Goal: Transaction & Acquisition: Purchase product/service

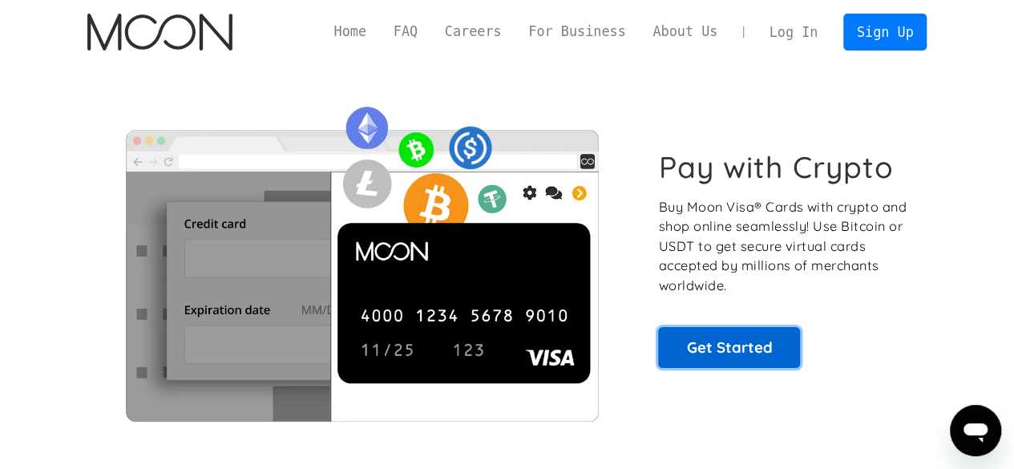
click at [709, 337] on link "Get Started" at bounding box center [729, 347] width 142 height 40
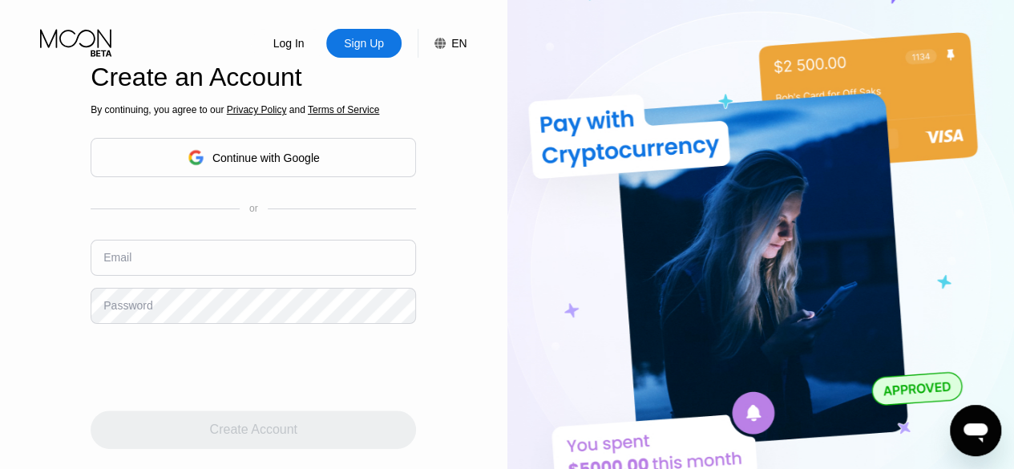
click at [240, 145] on div "Continue with Google" at bounding box center [254, 157] width 132 height 25
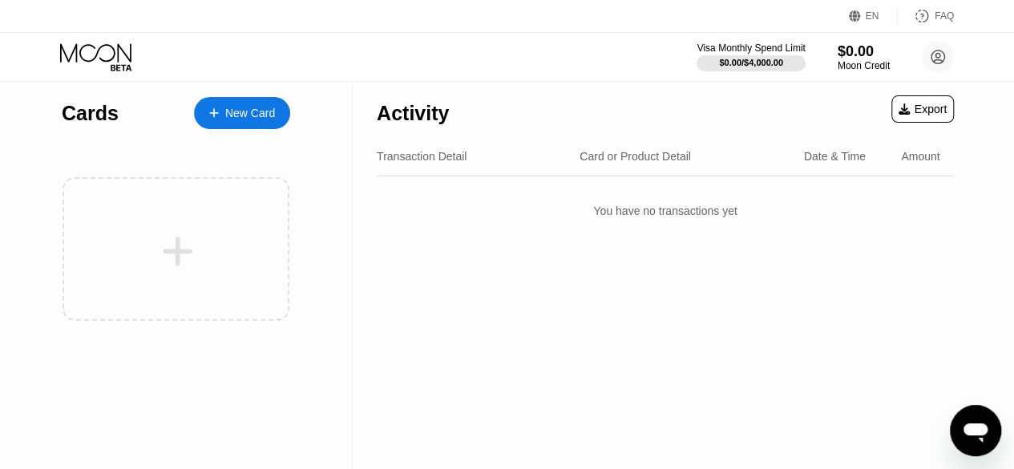
click at [242, 124] on div "New Card" at bounding box center [242, 113] width 96 height 32
click at [452, 291] on div "Activity Export Transaction Detail Card or Product Detail Date & Time Amount Yo…" at bounding box center [665, 275] width 625 height 388
click at [253, 111] on div "New Card" at bounding box center [250, 114] width 50 height 14
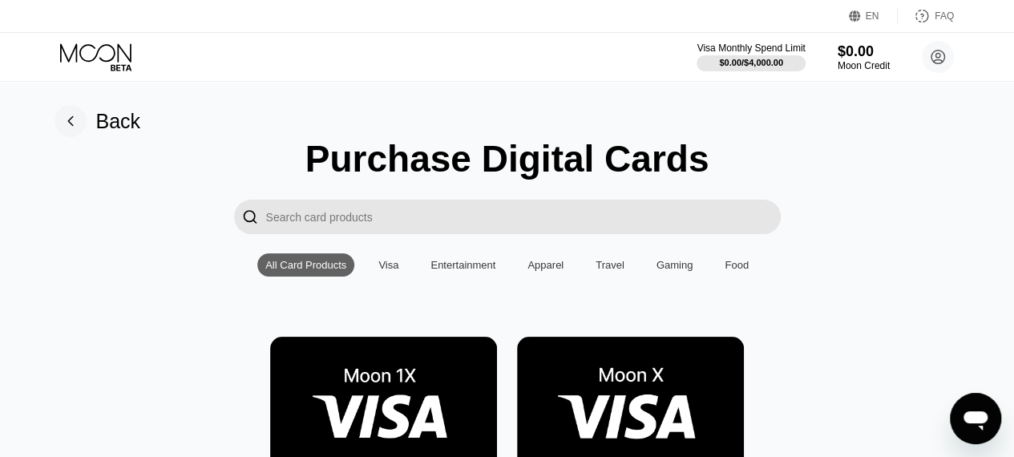
click at [484, 210] on input "Search card products" at bounding box center [523, 217] width 515 height 34
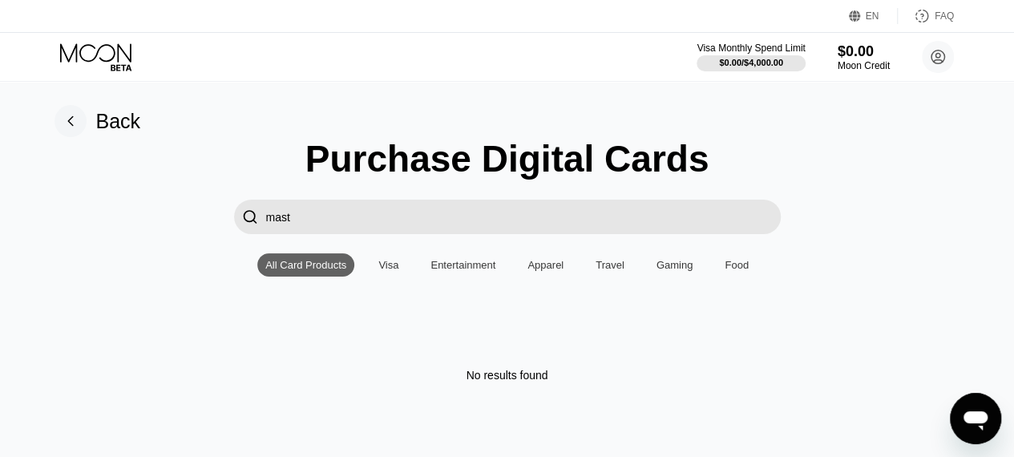
type input "mas"
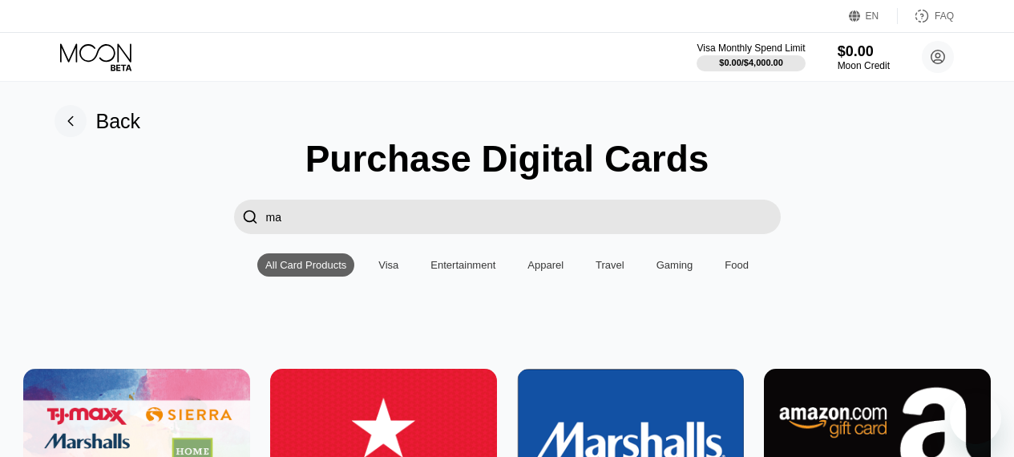
type input "m"
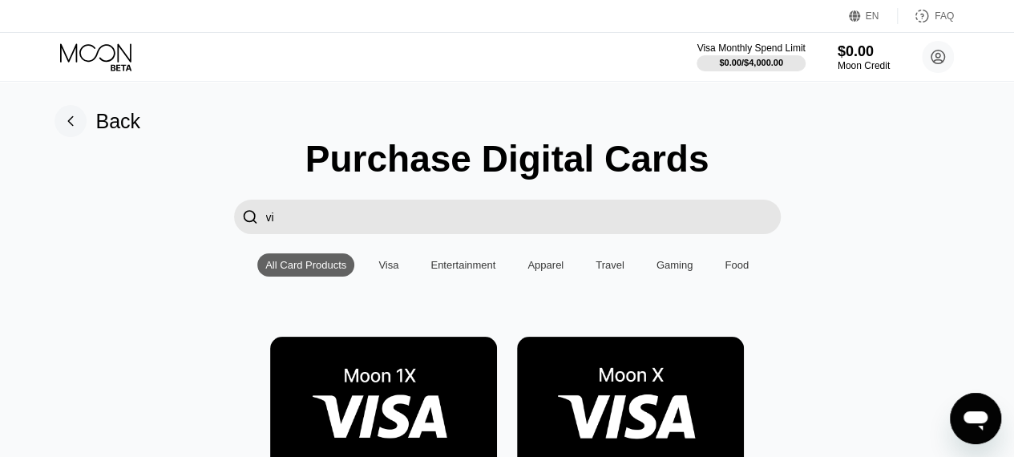
type input "v"
click at [473, 270] on div "Entertainment" at bounding box center [462, 265] width 65 height 12
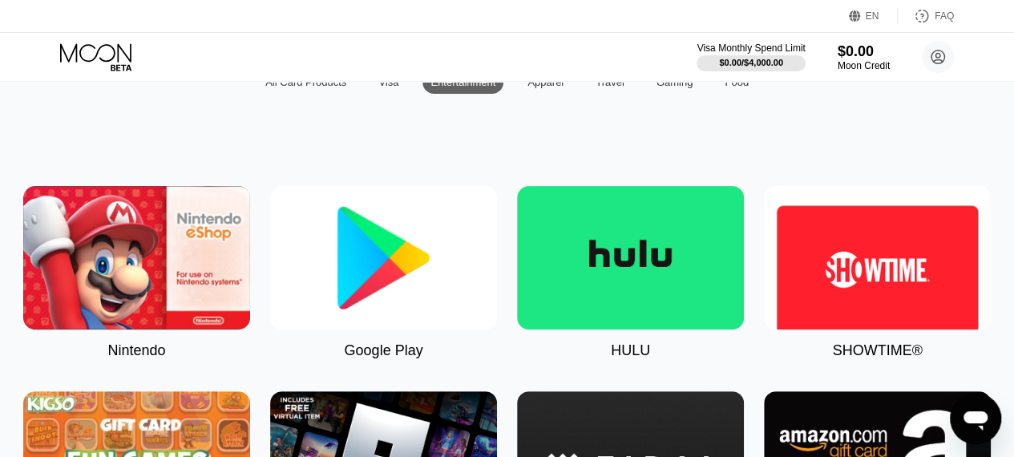
scroll to position [160, 0]
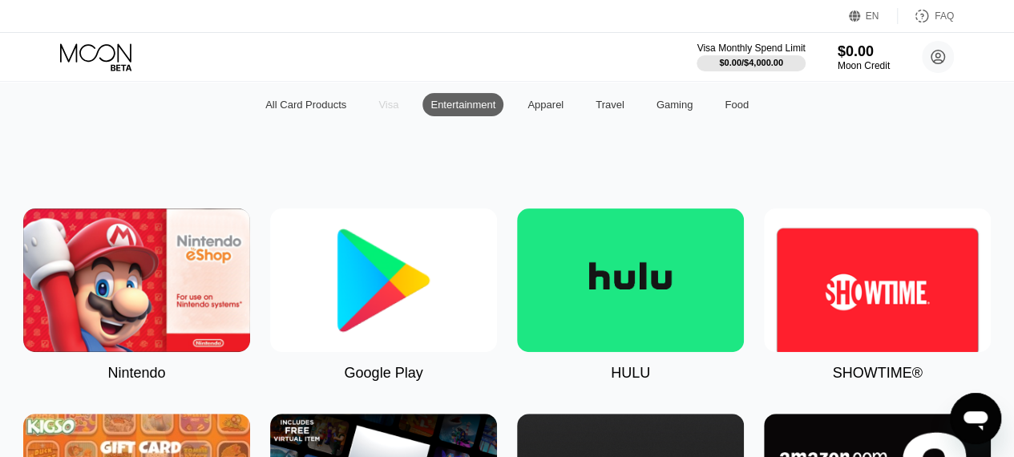
click at [388, 111] on div "Visa" at bounding box center [388, 105] width 20 height 12
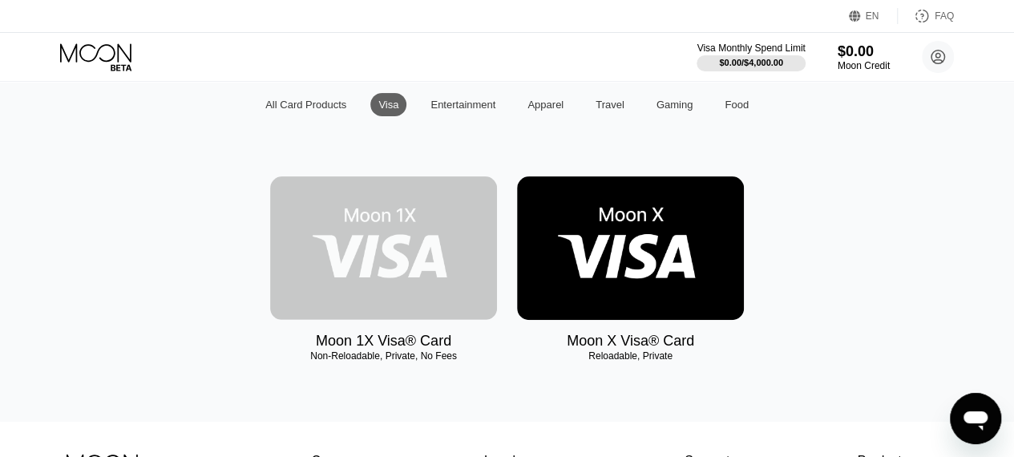
click at [455, 244] on img at bounding box center [383, 247] width 227 height 143
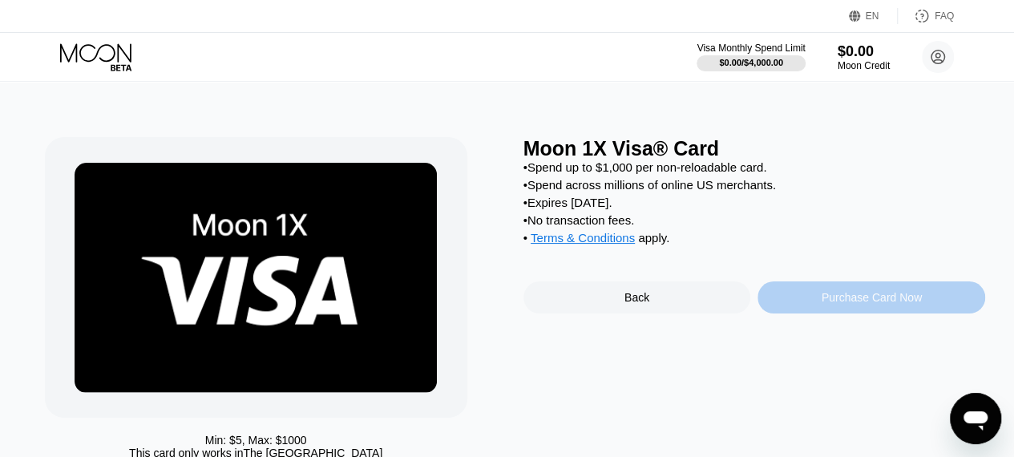
click at [883, 304] on div "Purchase Card Now" at bounding box center [872, 297] width 100 height 13
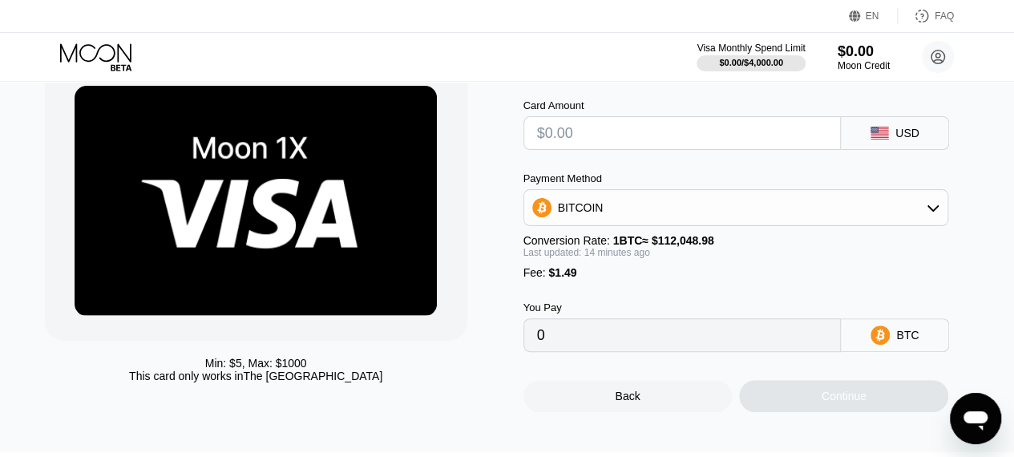
scroll to position [80, 0]
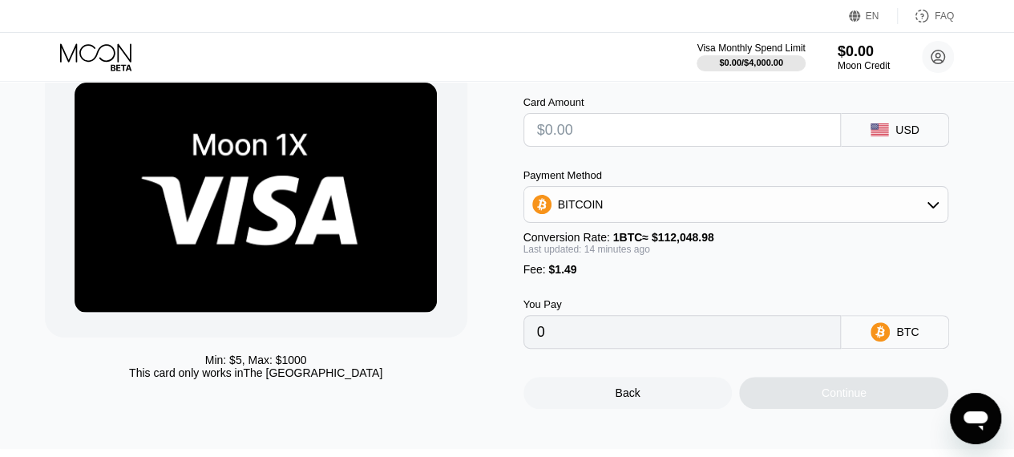
click at [588, 132] on input "text" at bounding box center [682, 130] width 291 height 32
type input "$1"
type input "0.00002221"
type input "$10"
type input "0.00010248"
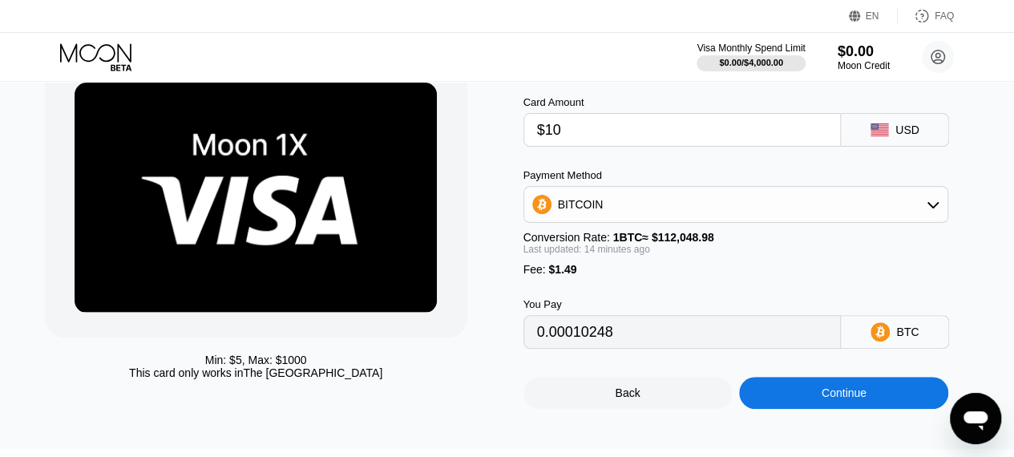
type input "$1"
type input "0.00002221"
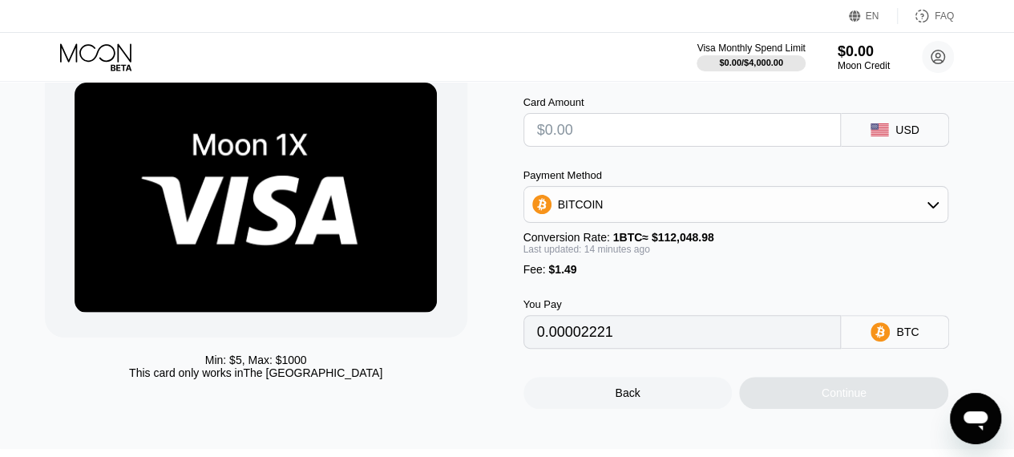
type input "0"
type input "$5"
type input "0.00005789"
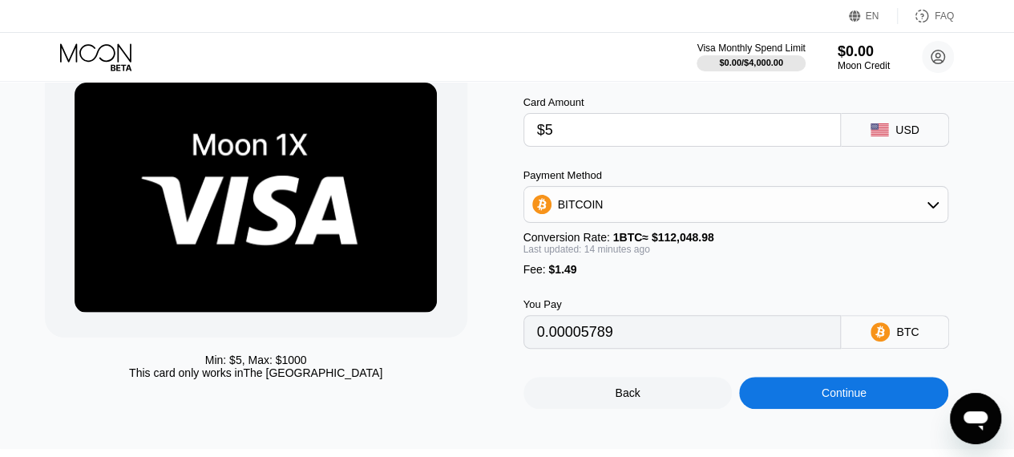
drag, startPoint x: 595, startPoint y: 139, endPoint x: 544, endPoint y: 139, distance: 50.5
click at [544, 139] on input "$5" at bounding box center [682, 130] width 291 height 32
type input "0"
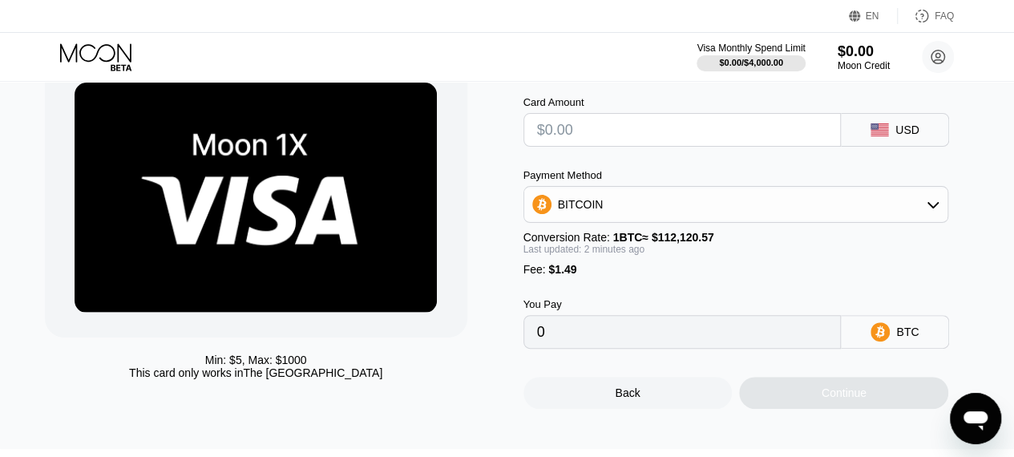
click at [569, 125] on input "text" at bounding box center [682, 130] width 291 height 32
type input "$1"
type input "0.00002221"
type input "$1.5"
type input "0.00002667"
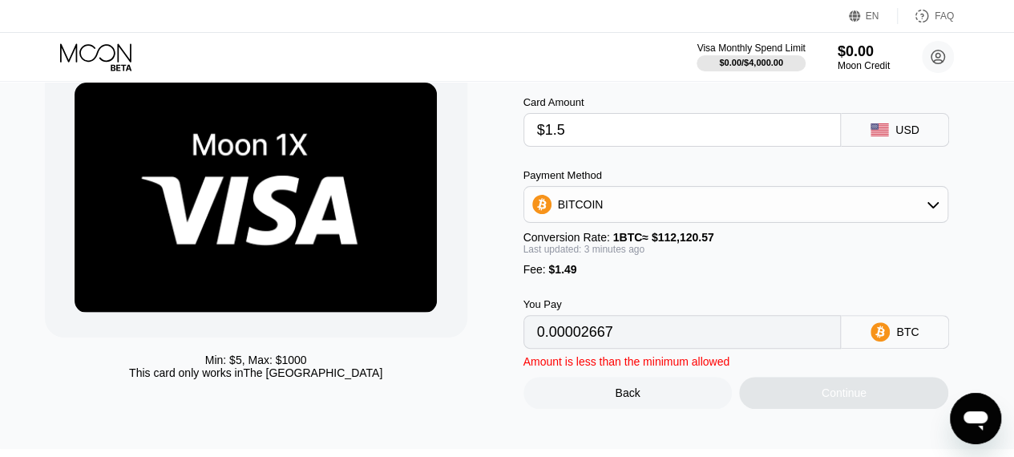
type input "$1."
type input "0.00002221"
type input "$1"
type input "0"
type input "$2"
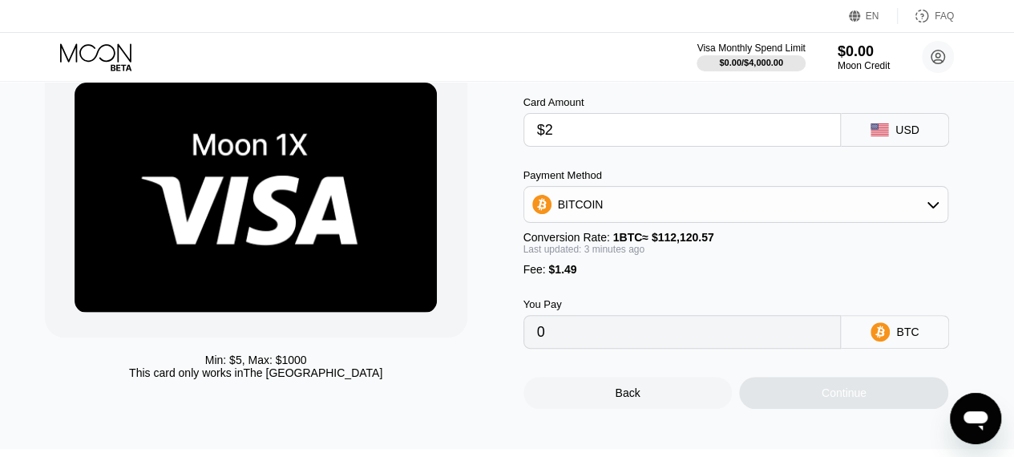
type input "0.00003113"
type input "0"
type input "$5"
type input "0.00005789"
type input "0"
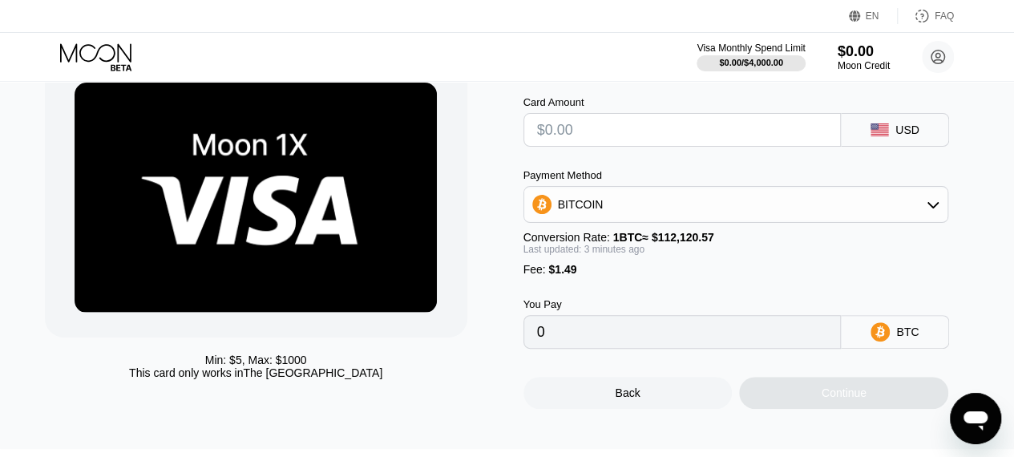
type input "$4"
type input "0.00004897"
type input "0"
type input "$5"
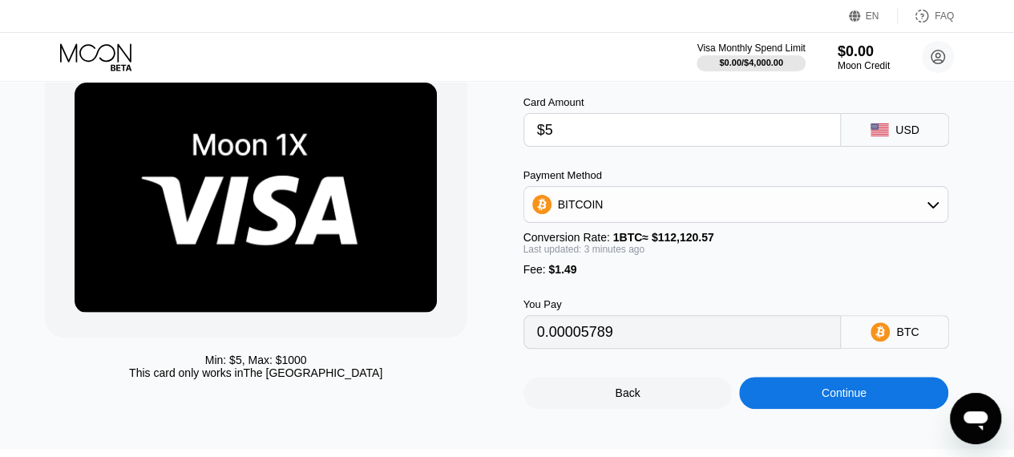
click at [831, 399] on div "Continue" at bounding box center [844, 392] width 45 height 13
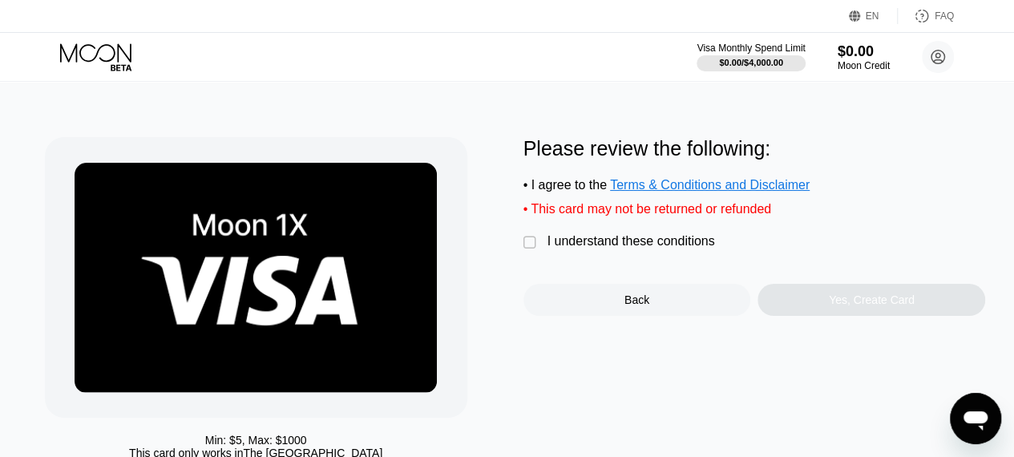
click at [527, 248] on div "" at bounding box center [531, 243] width 16 height 16
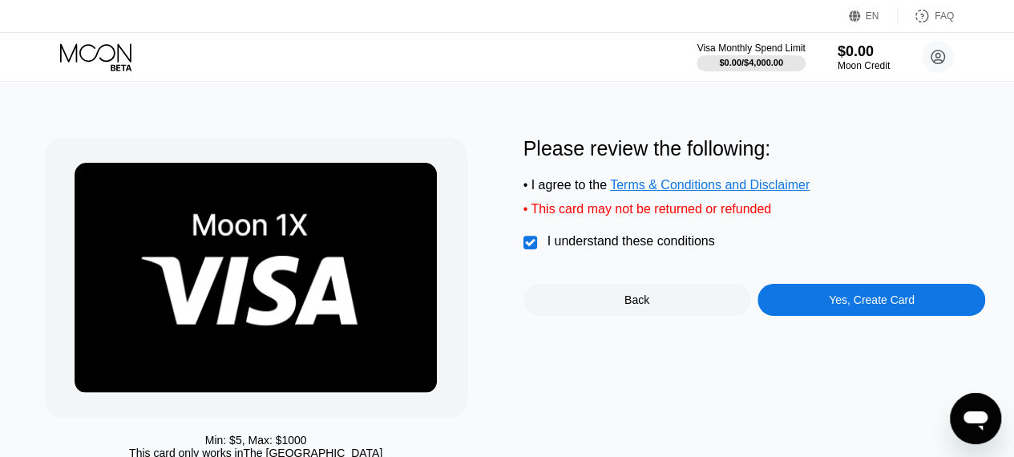
click at [641, 306] on div "Back" at bounding box center [636, 299] width 25 height 13
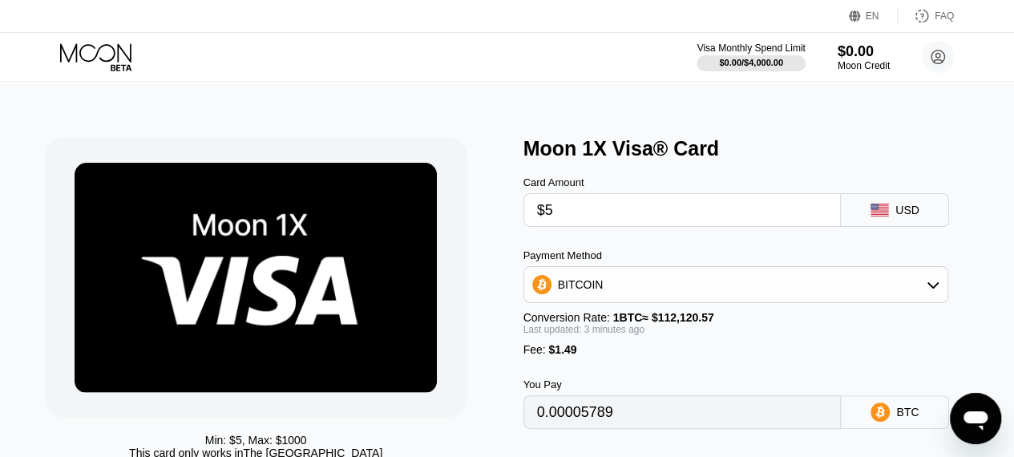
type input "0.00005787"
click at [653, 293] on div "BITCOIN" at bounding box center [736, 285] width 424 height 32
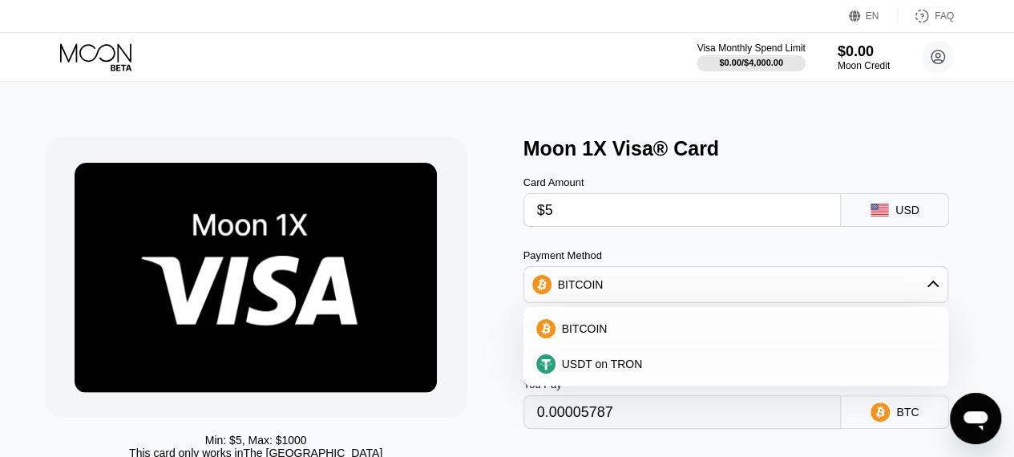
click at [479, 345] on div "Min: $ 5 , Max: $ 1000 This card only works in The United States" at bounding box center [276, 313] width 463 height 352
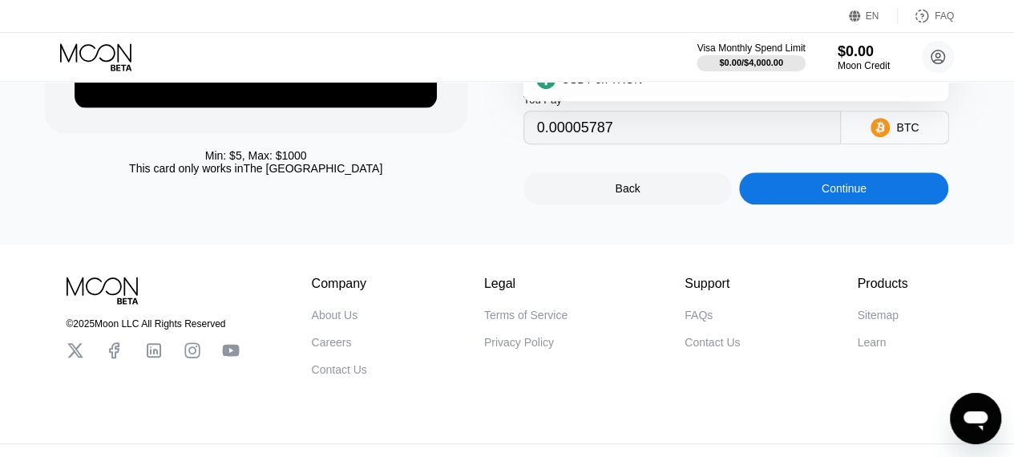
scroll to position [250, 0]
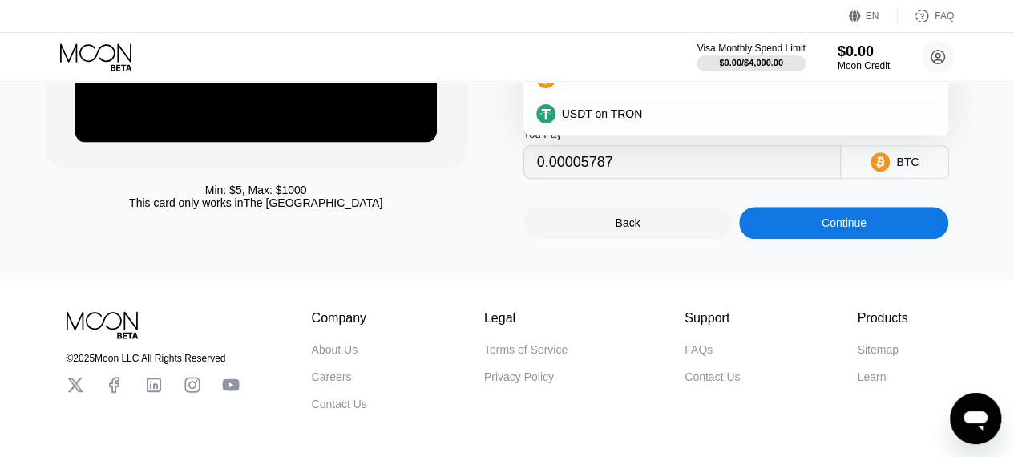
click at [904, 239] on div "Continue" at bounding box center [843, 223] width 209 height 32
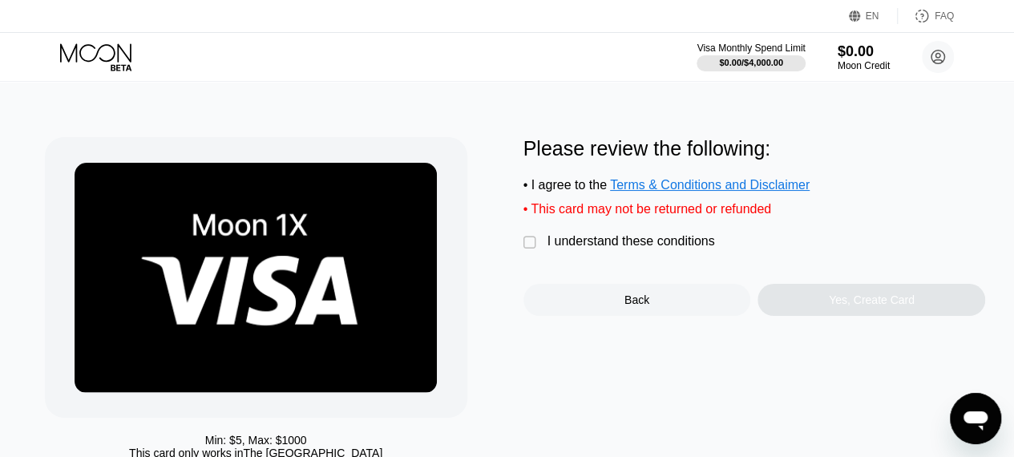
click at [532, 251] on div "" at bounding box center [531, 243] width 16 height 16
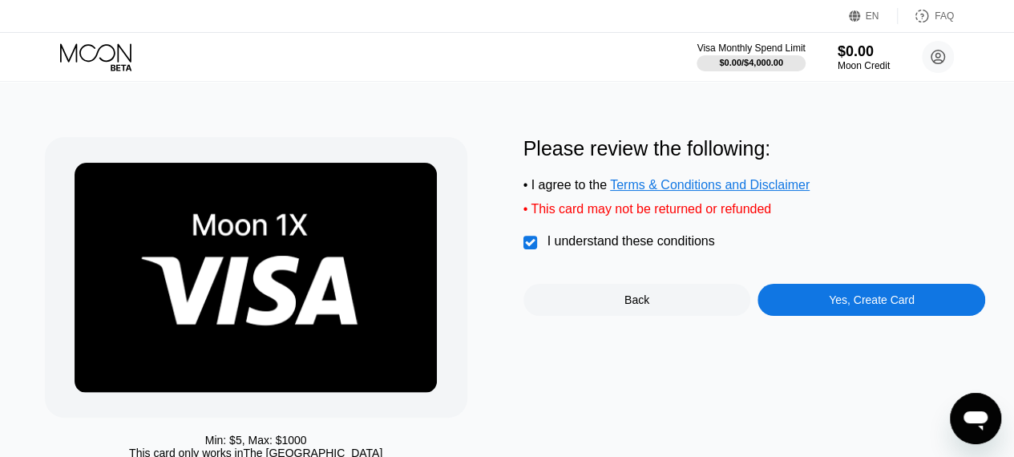
click at [863, 306] on div "Yes, Create Card" at bounding box center [872, 299] width 86 height 13
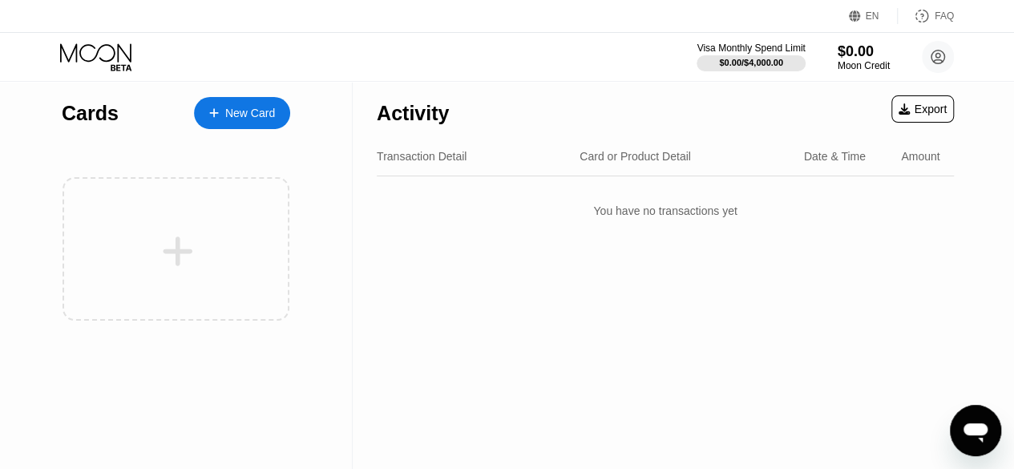
click at [252, 112] on div "New Card" at bounding box center [250, 114] width 50 height 14
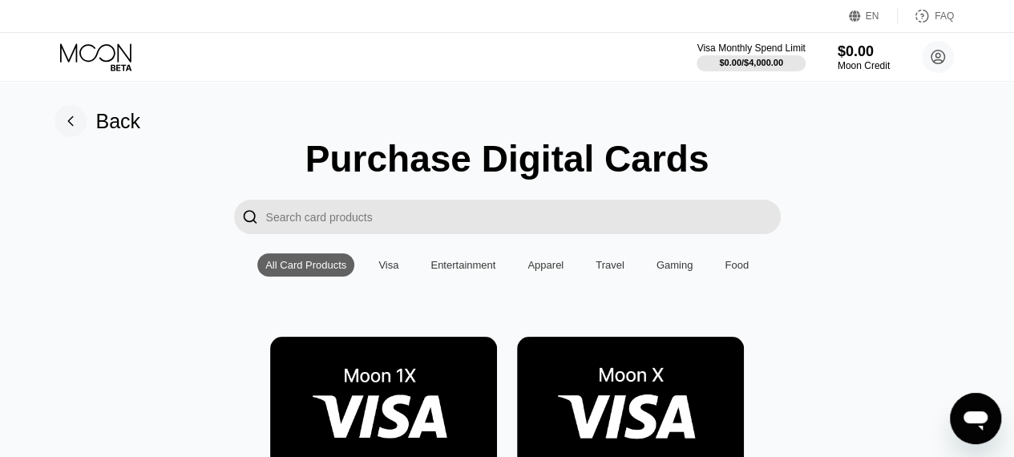
click at [636, 384] on img at bounding box center [630, 408] width 227 height 143
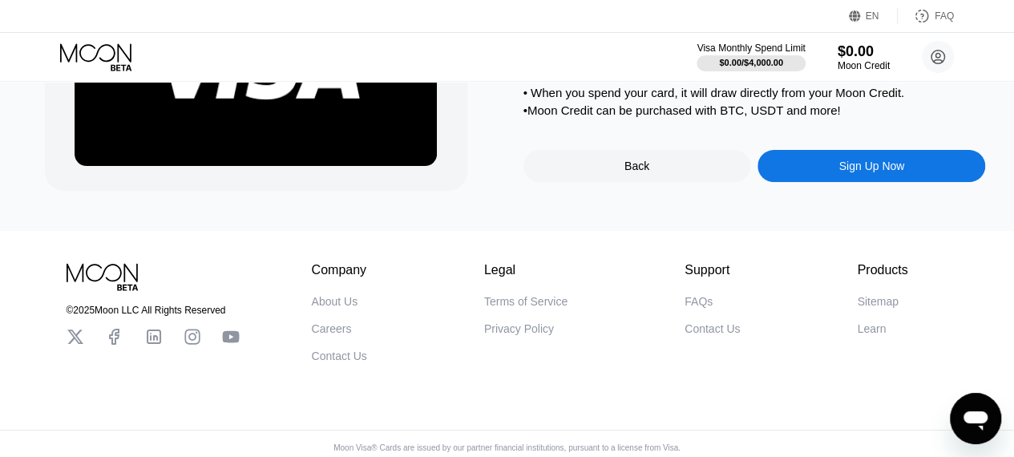
scroll to position [240, 0]
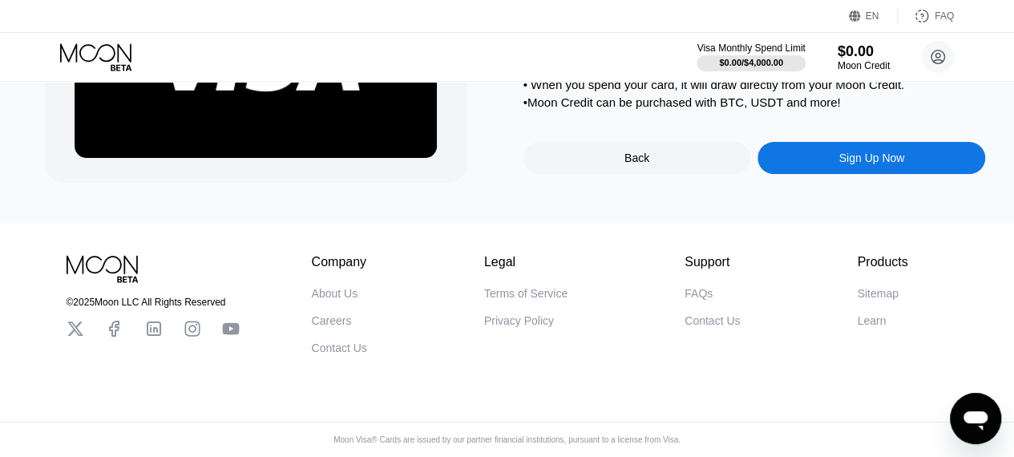
click at [863, 418] on div "© 2025 Moon LLC All Rights Reserved Company About Us Careers Contact Us Legal T…" at bounding box center [507, 340] width 1014 height 234
click at [941, 55] on circle at bounding box center [938, 57] width 32 height 32
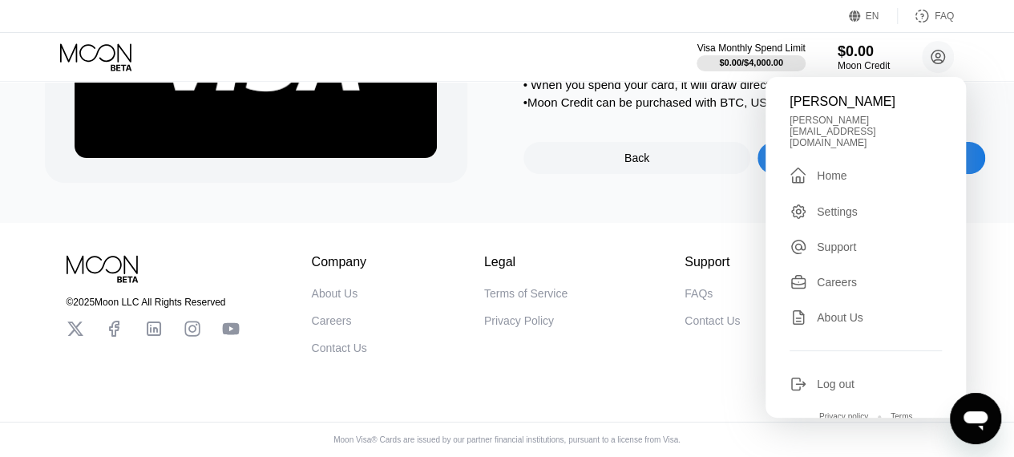
click at [938, 56] on circle at bounding box center [938, 57] width 32 height 32
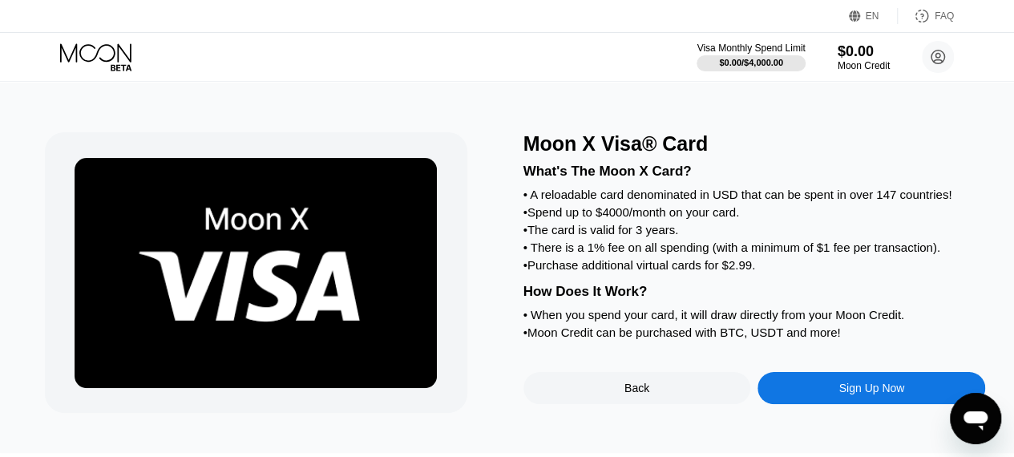
scroll to position [0, 0]
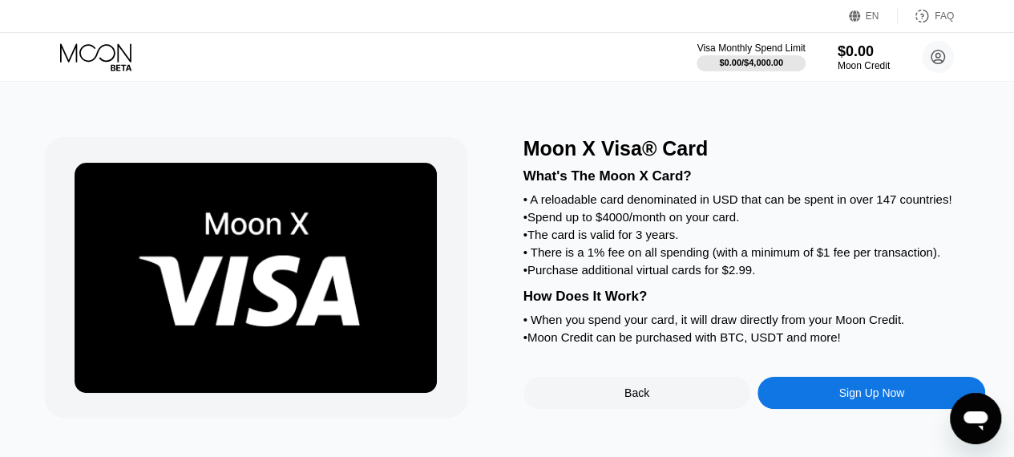
click at [677, 157] on div "Moon X Visa® Card" at bounding box center [754, 148] width 463 height 23
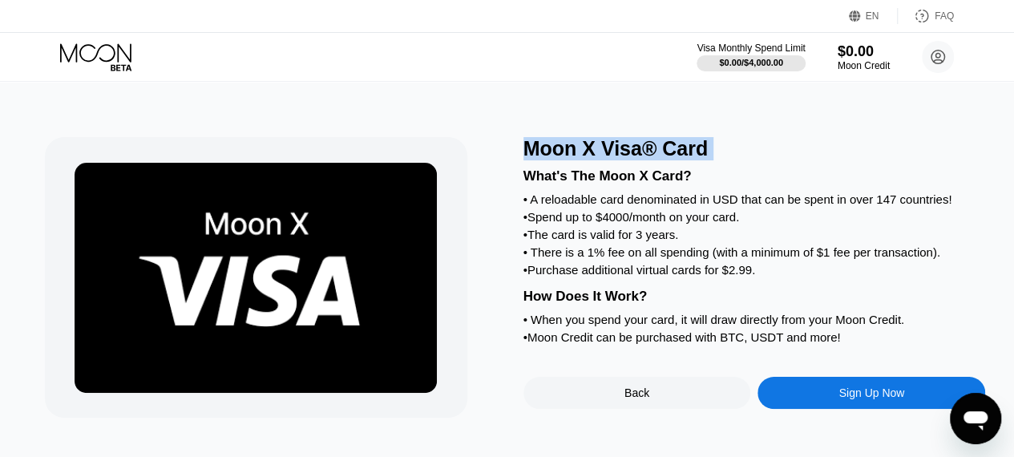
click at [677, 157] on div "Moon X Visa® Card" at bounding box center [754, 148] width 463 height 23
click at [866, 399] on div "Sign Up Now" at bounding box center [871, 392] width 66 height 13
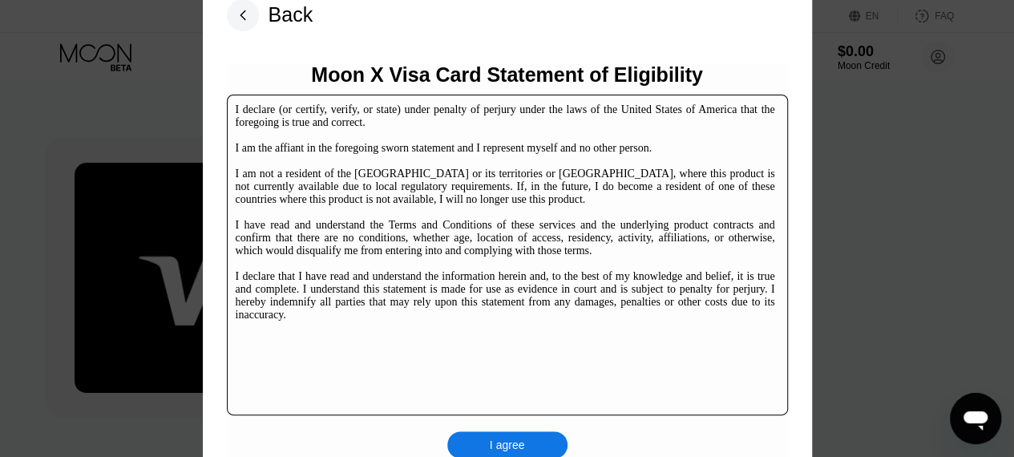
scroll to position [245, 0]
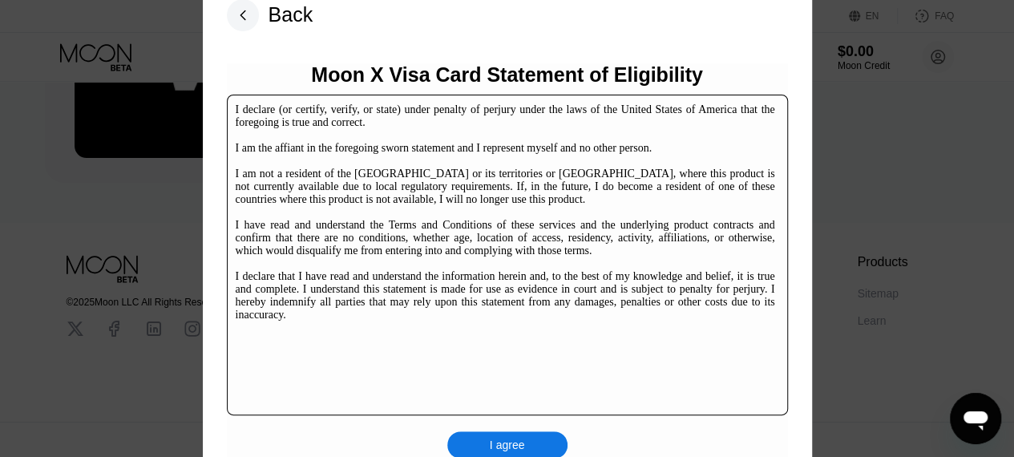
click at [538, 438] on div "I agree" at bounding box center [507, 444] width 120 height 27
click at [515, 447] on div "I agree" at bounding box center [507, 444] width 120 height 27
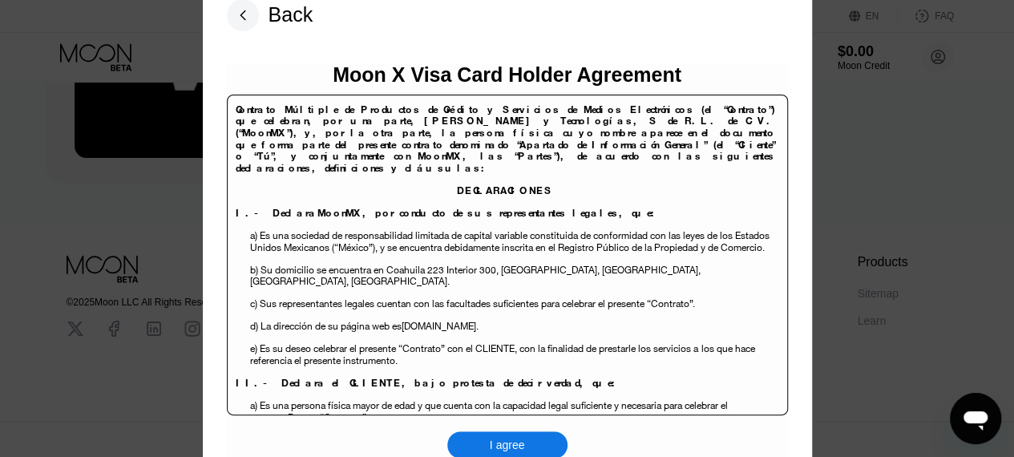
click at [524, 450] on div "I agree" at bounding box center [507, 444] width 120 height 27
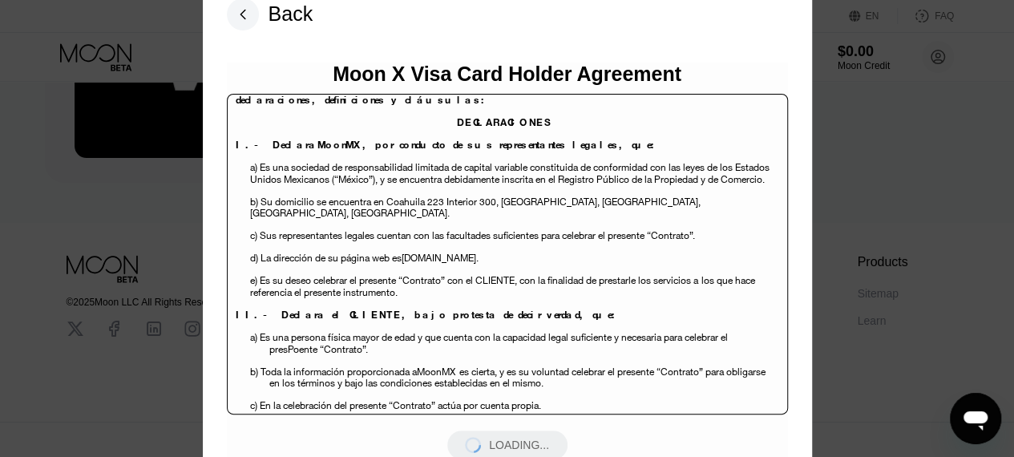
scroll to position [160, 0]
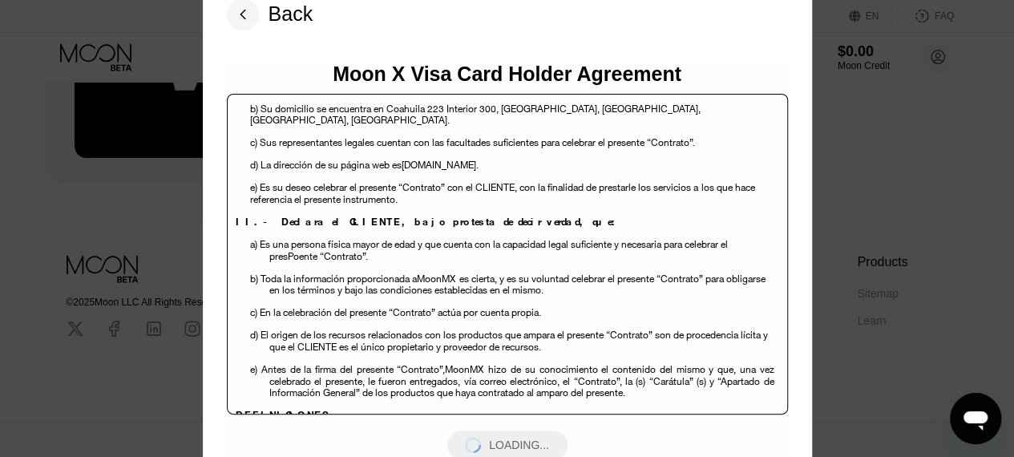
click at [888, 352] on div at bounding box center [513, 234] width 1026 height 469
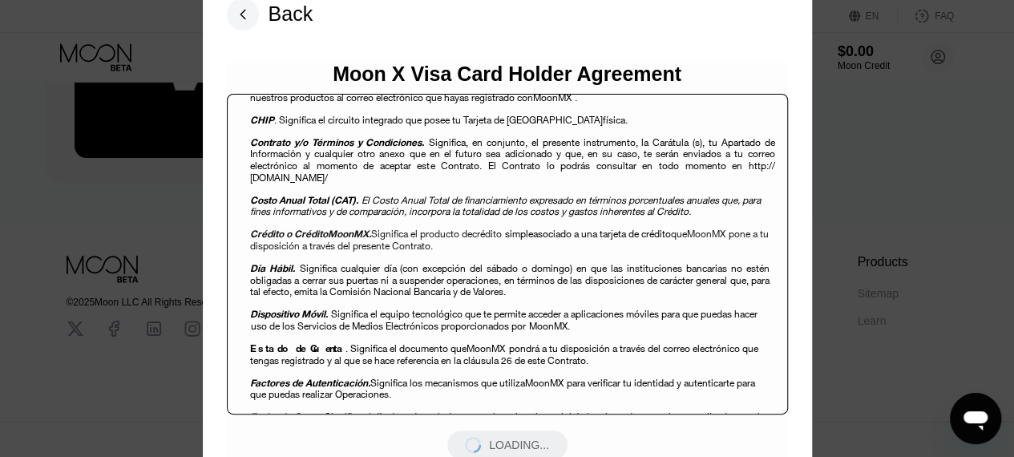
scroll to position [612, 0]
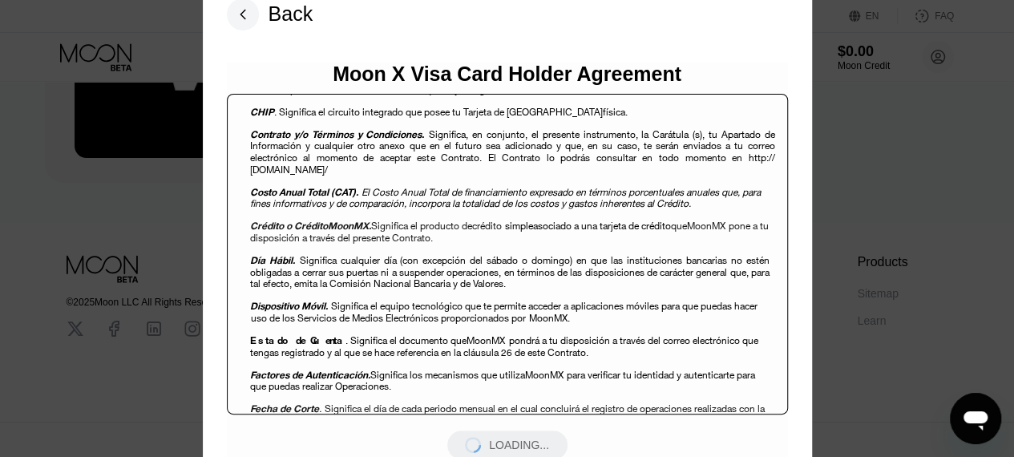
click at [683, 334] on p "Estado de Cuenta . Significa el documento que MoonMX pondrá a tu disposición a …" at bounding box center [509, 351] width 519 height 34
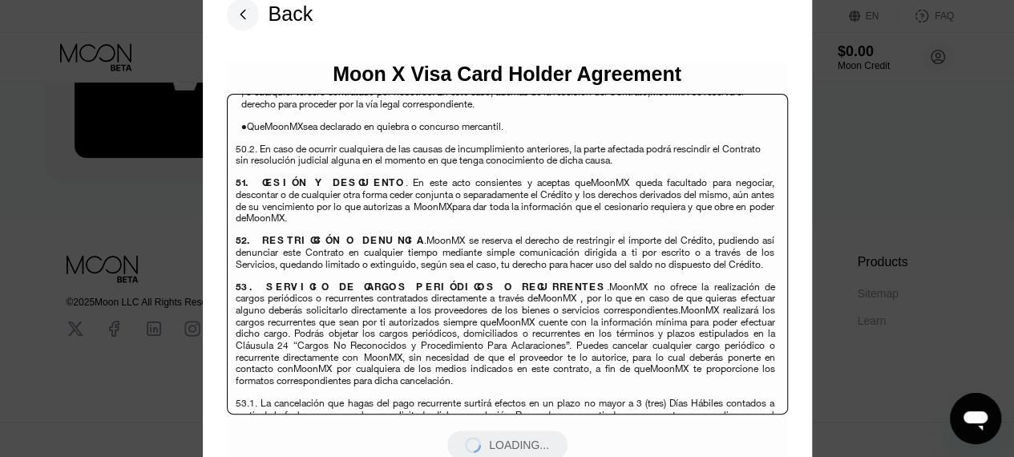
scroll to position [10408, 0]
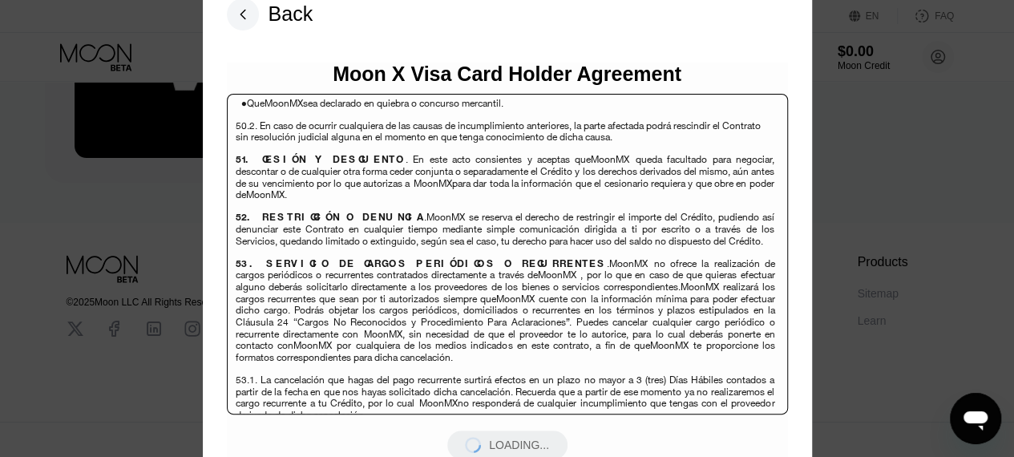
click at [949, 313] on div at bounding box center [513, 234] width 1026 height 469
click at [996, 97] on div at bounding box center [513, 234] width 1026 height 469
click at [928, 269] on div at bounding box center [513, 234] width 1026 height 469
click at [917, 283] on div at bounding box center [513, 234] width 1026 height 469
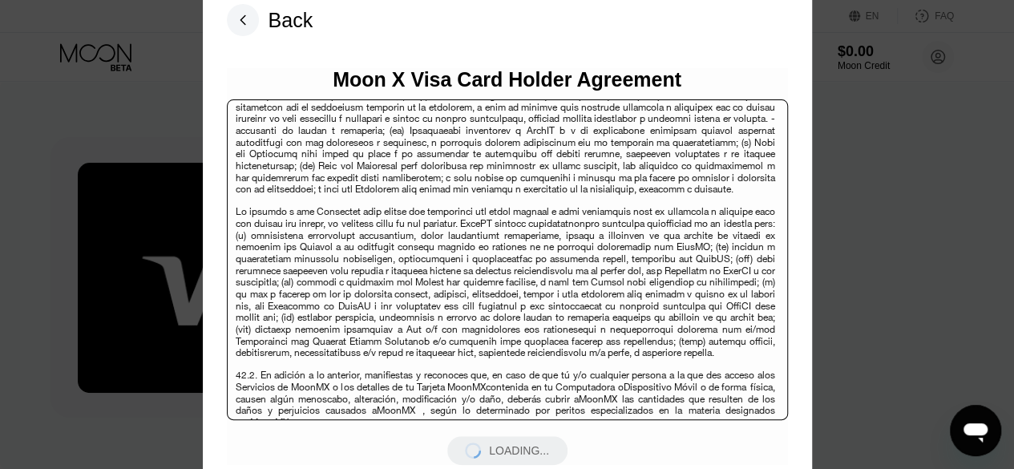
scroll to position [7445, 0]
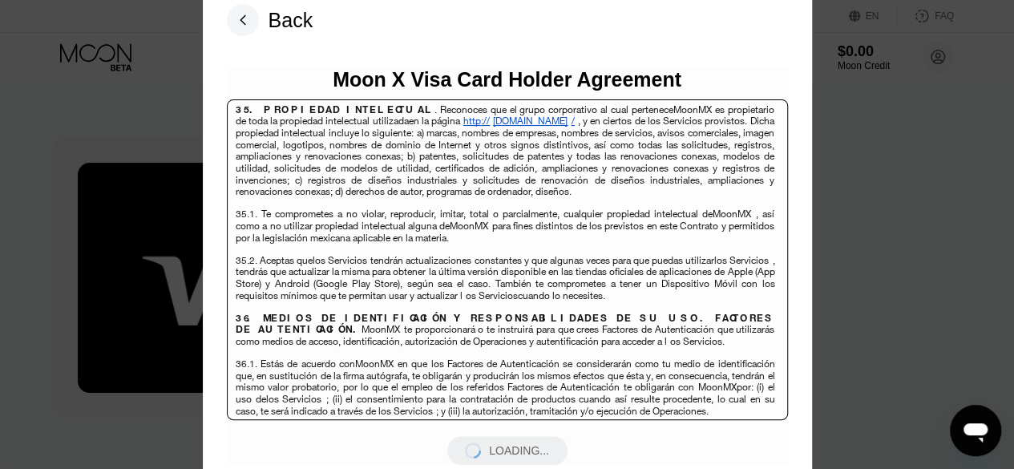
click at [908, 245] on div at bounding box center [513, 234] width 1026 height 469
click at [903, 357] on div at bounding box center [513, 234] width 1026 height 469
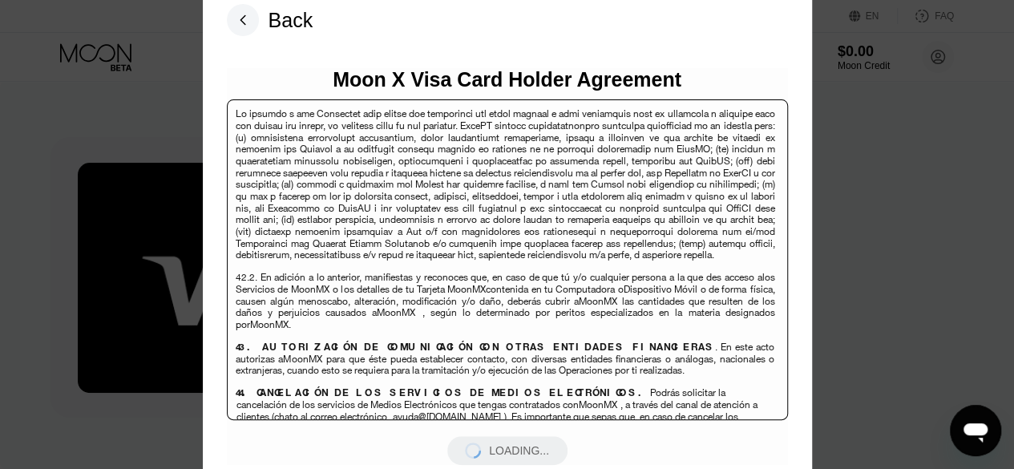
scroll to position [8378, 0]
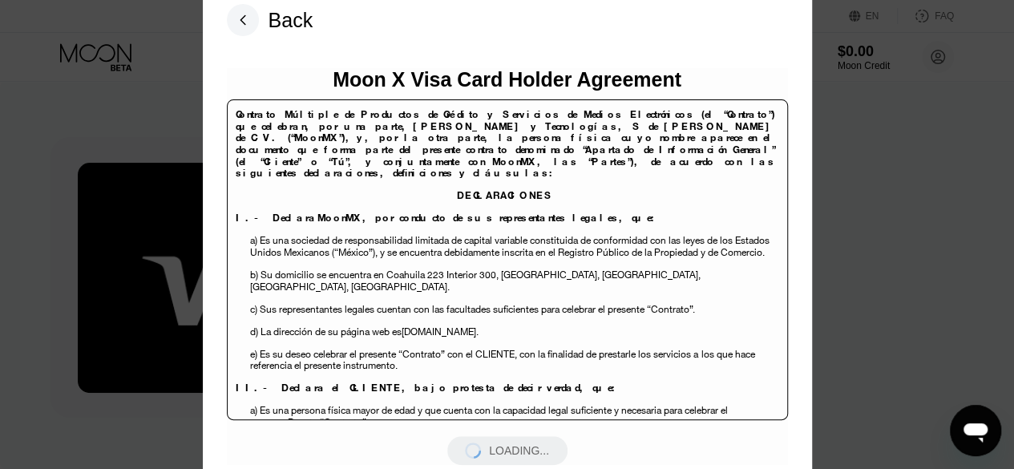
scroll to position [8378, 0]
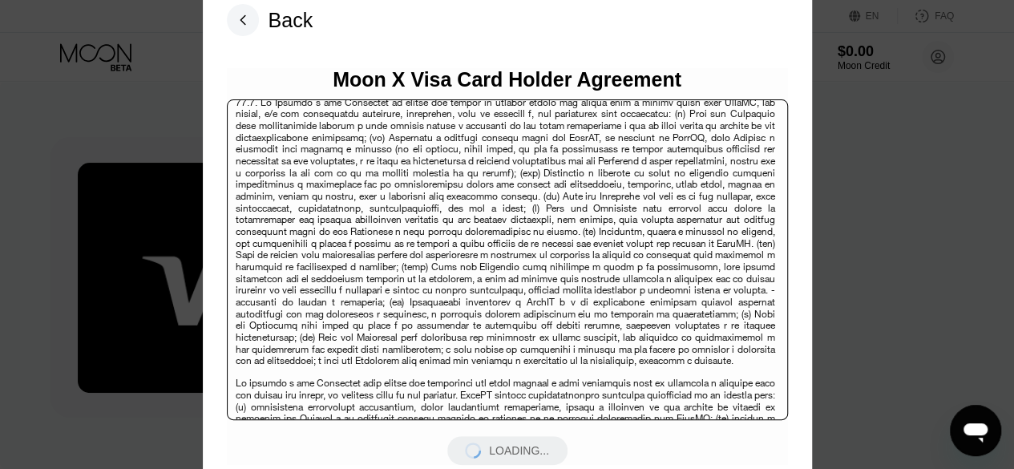
click at [232, 18] on rect at bounding box center [243, 20] width 32 height 32
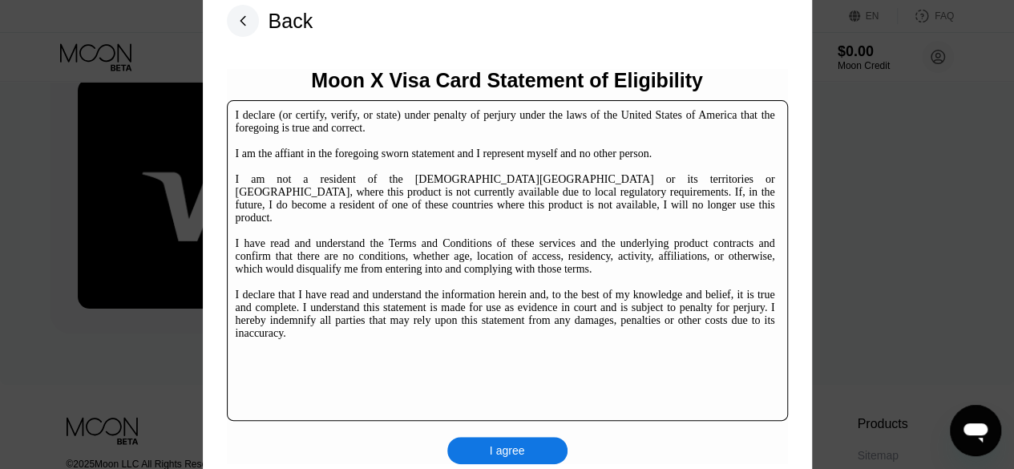
scroll to position [80, 0]
click at [522, 450] on div "I agree" at bounding box center [507, 450] width 35 height 14
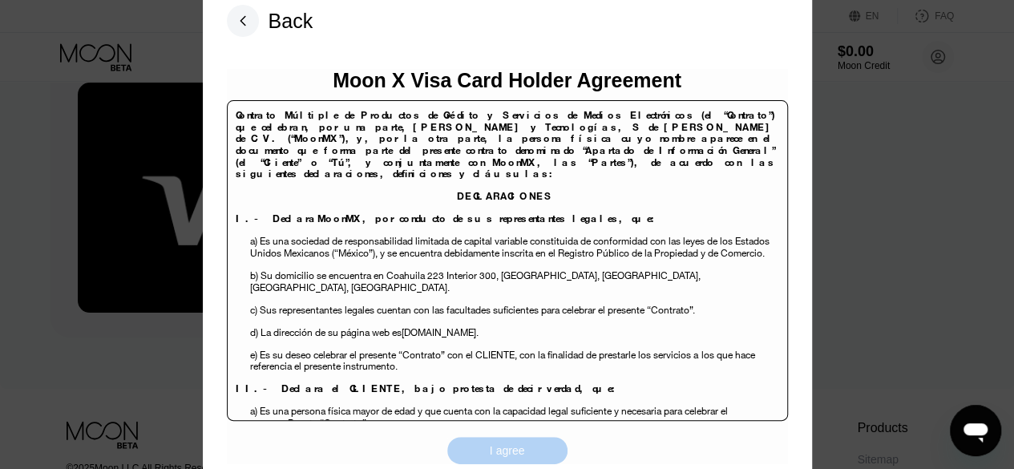
click at [522, 450] on div "I agree" at bounding box center [507, 450] width 35 height 14
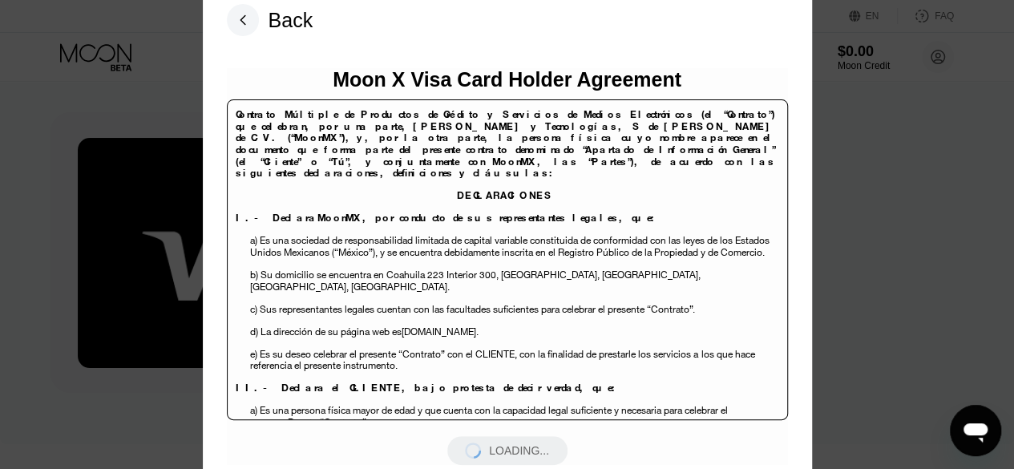
scroll to position [0, 0]
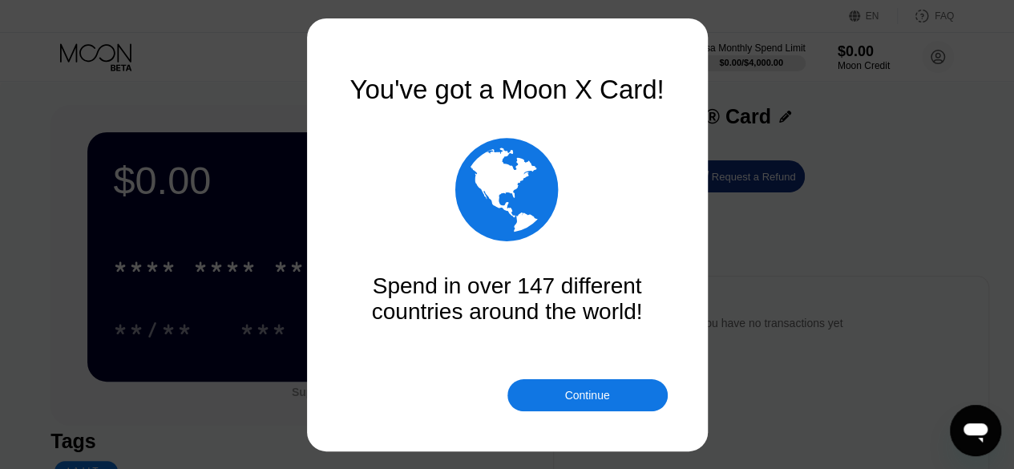
click at [580, 389] on div "Continue" at bounding box center [586, 395] width 45 height 13
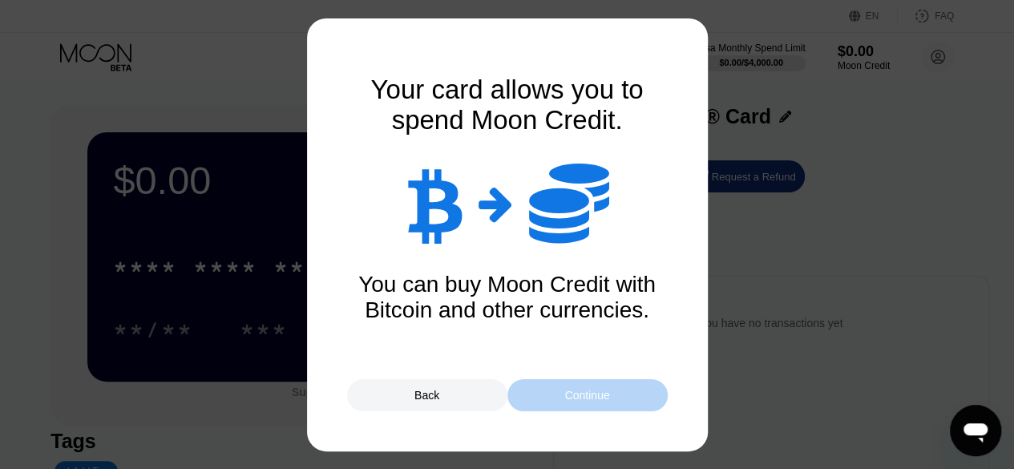
click at [580, 394] on div "Continue" at bounding box center [586, 395] width 45 height 13
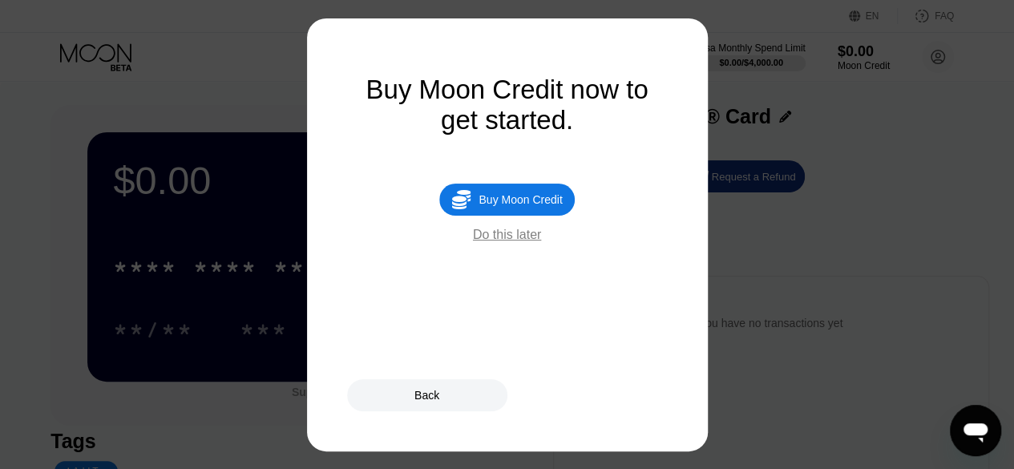
click at [535, 206] on div "Buy Moon Credit" at bounding box center [520, 199] width 83 height 13
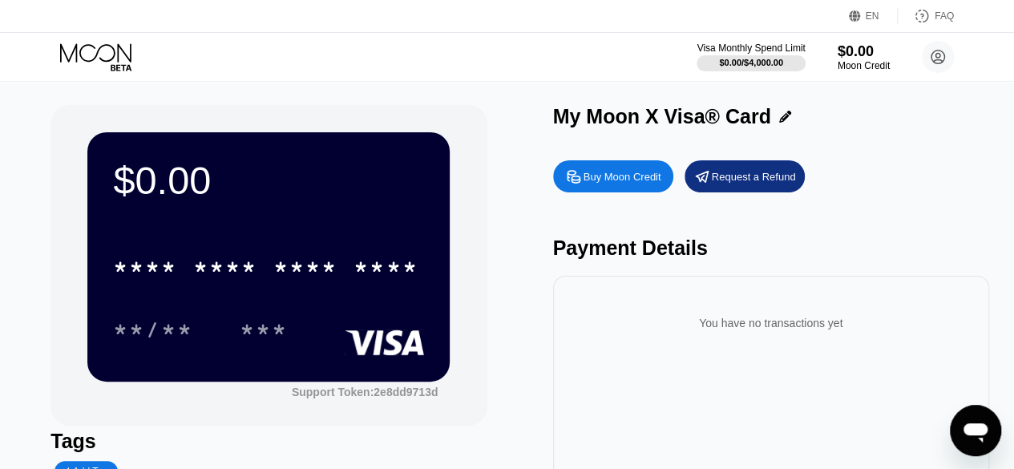
type input "0"
